Goal: Find specific page/section: Find specific page/section

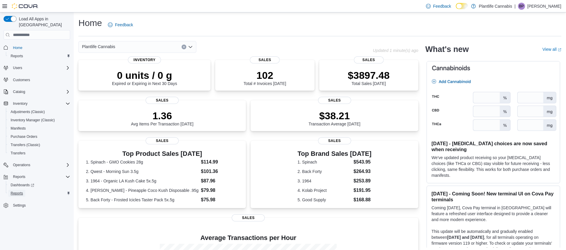
click at [15, 191] on span "Reports" at bounding box center [17, 193] width 12 height 5
